Goal: Find specific page/section: Find specific page/section

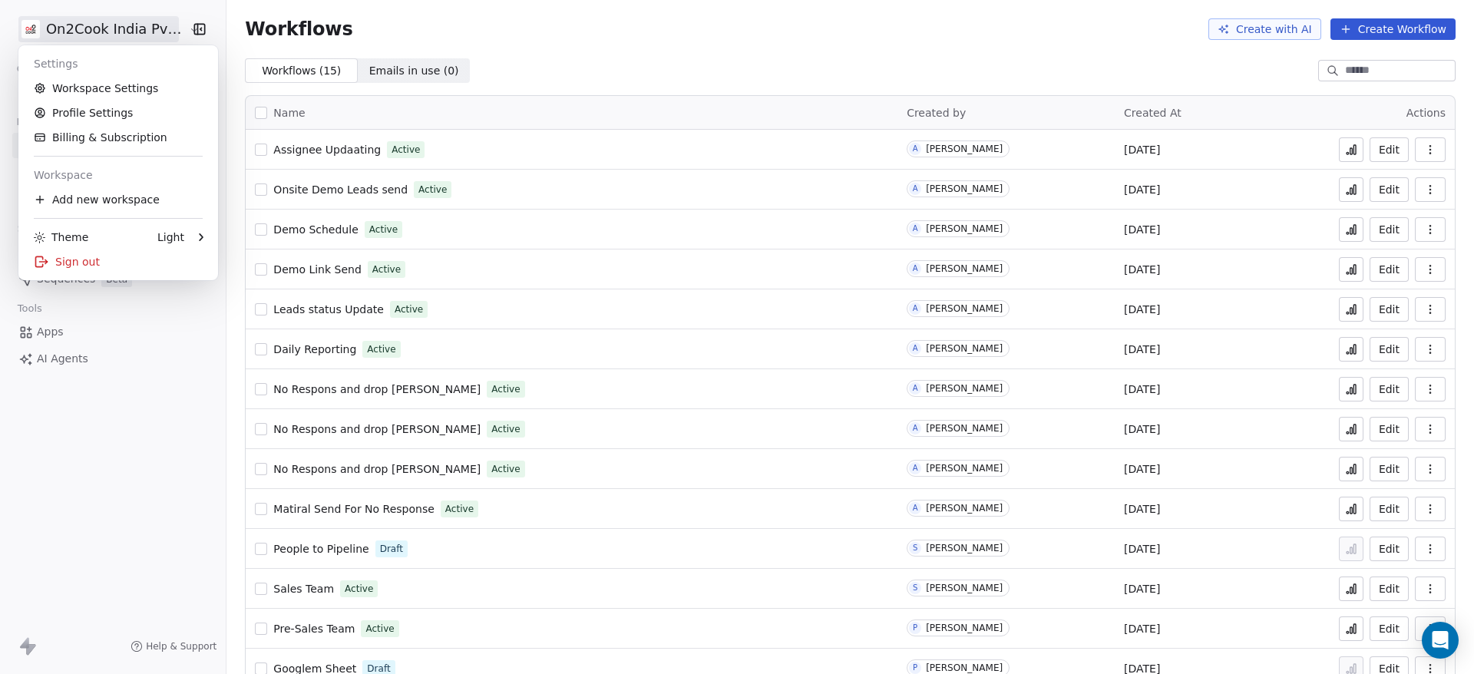
click at [110, 33] on html "On2Cook India Pvt. Ltd. Contacts People Marketing Workflows Campaigns Metrics &…" at bounding box center [737, 337] width 1474 height 674
click at [138, 451] on html "On2Cook India Pvt. Ltd. Contacts People Marketing Workflows Campaigns Metrics &…" at bounding box center [737, 337] width 1474 height 674
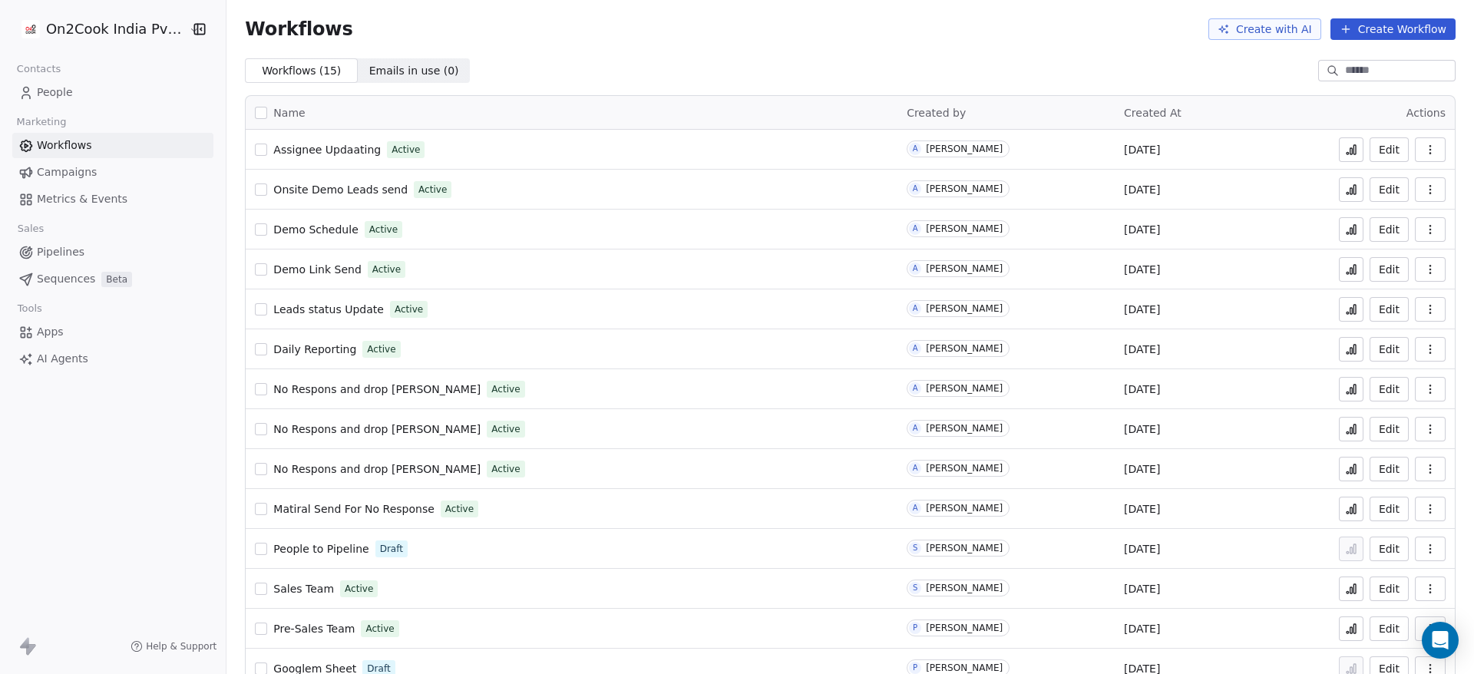
click at [142, 407] on div "On2Cook India Pvt. Ltd. Contacts People Marketing Workflows Campaigns Metrics &…" at bounding box center [113, 337] width 226 height 674
click at [144, 405] on div "On2Cook India Pvt. Ltd. Contacts People Marketing Workflows Campaigns Metrics &…" at bounding box center [113, 337] width 226 height 674
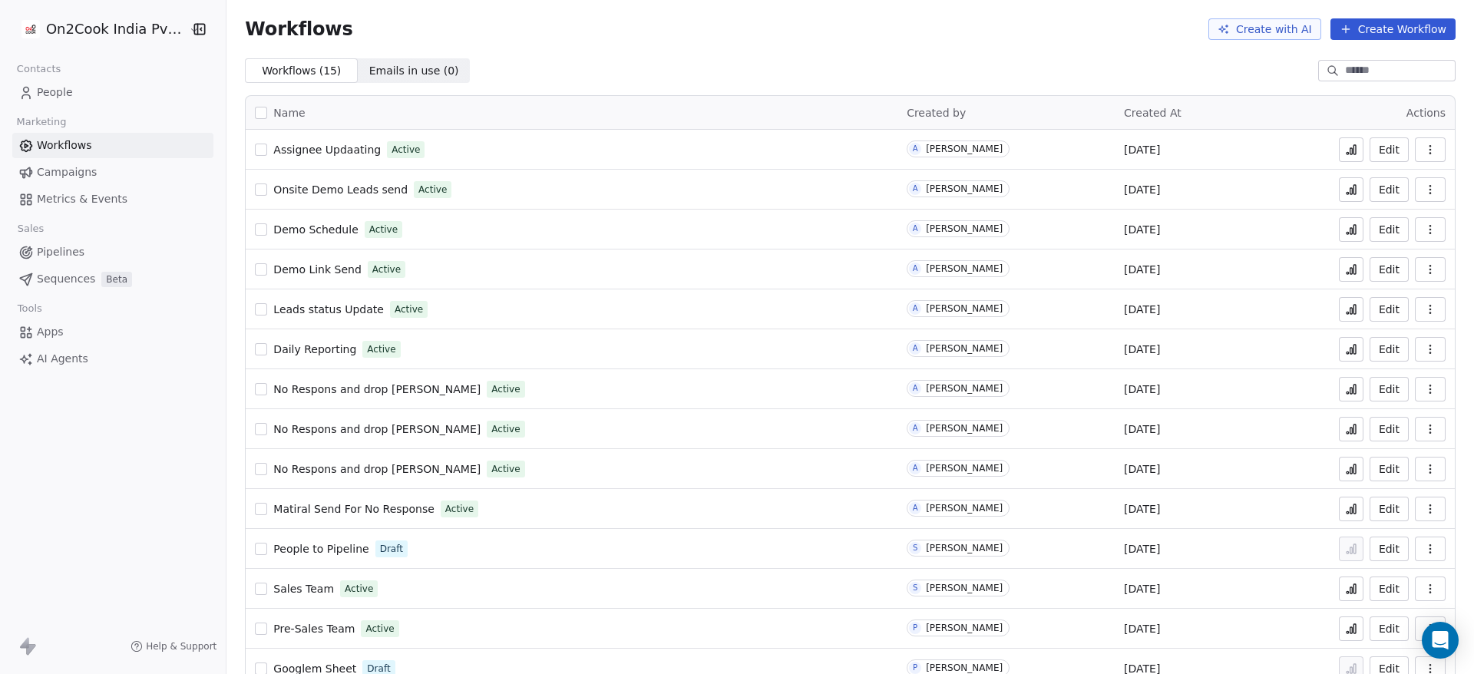
click at [144, 405] on div "On2Cook India Pvt. Ltd. Contacts People Marketing Workflows Campaigns Metrics &…" at bounding box center [113, 337] width 226 height 674
click at [143, 405] on div "On2Cook India Pvt. Ltd. Contacts People Marketing Workflows Campaigns Metrics &…" at bounding box center [113, 337] width 226 height 674
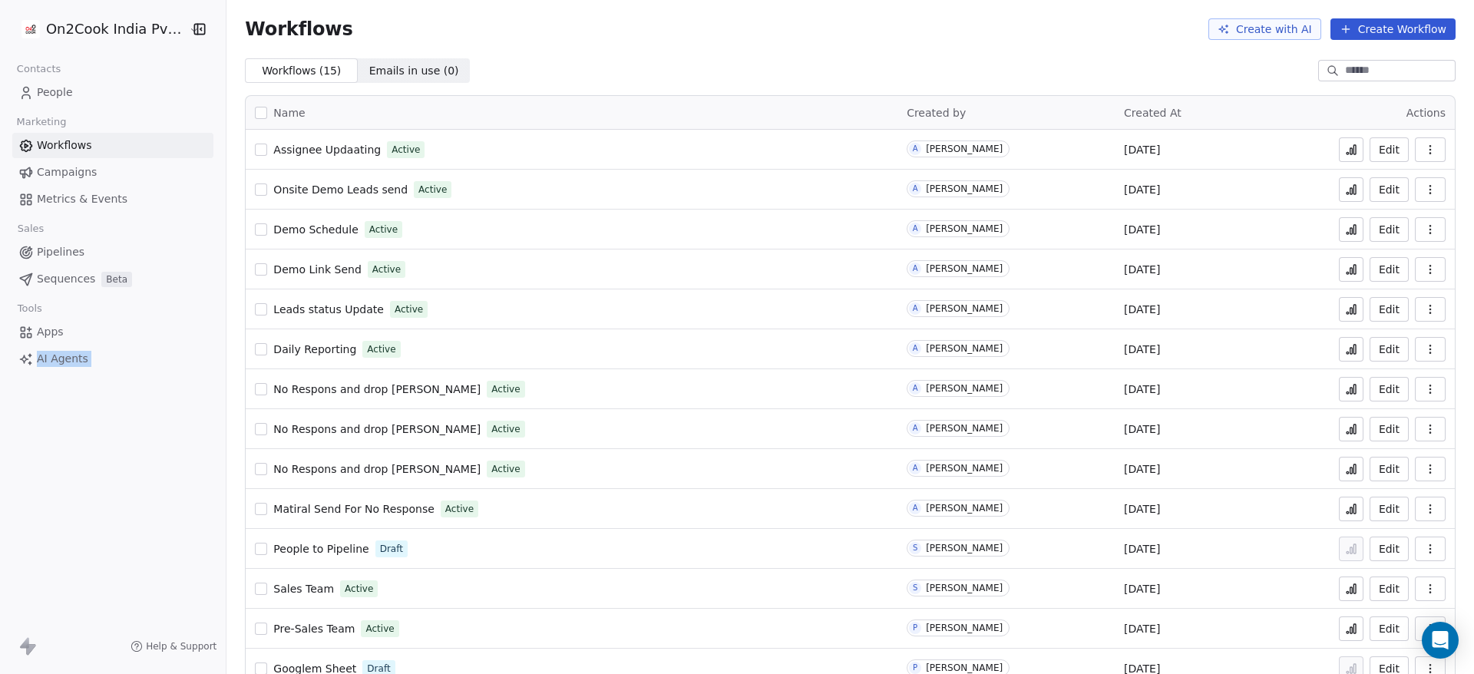
click at [143, 405] on div "On2Cook India Pvt. Ltd. Contacts People Marketing Workflows Campaigns Metrics &…" at bounding box center [113, 337] width 226 height 674
